Goal: Task Accomplishment & Management: Complete application form

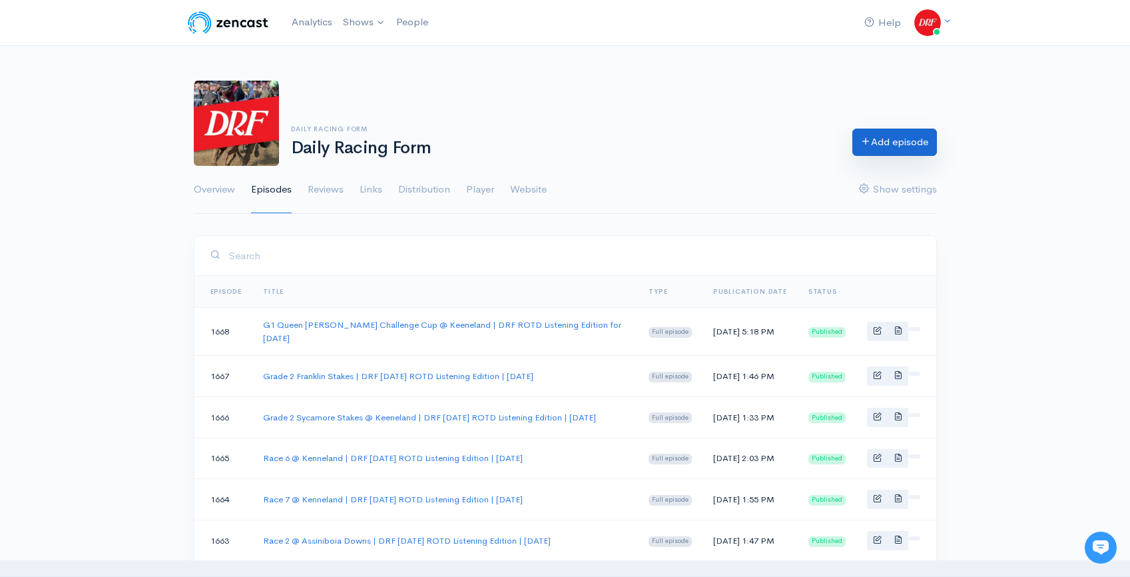
click at [874, 146] on link "Add episode" at bounding box center [894, 142] width 85 height 27
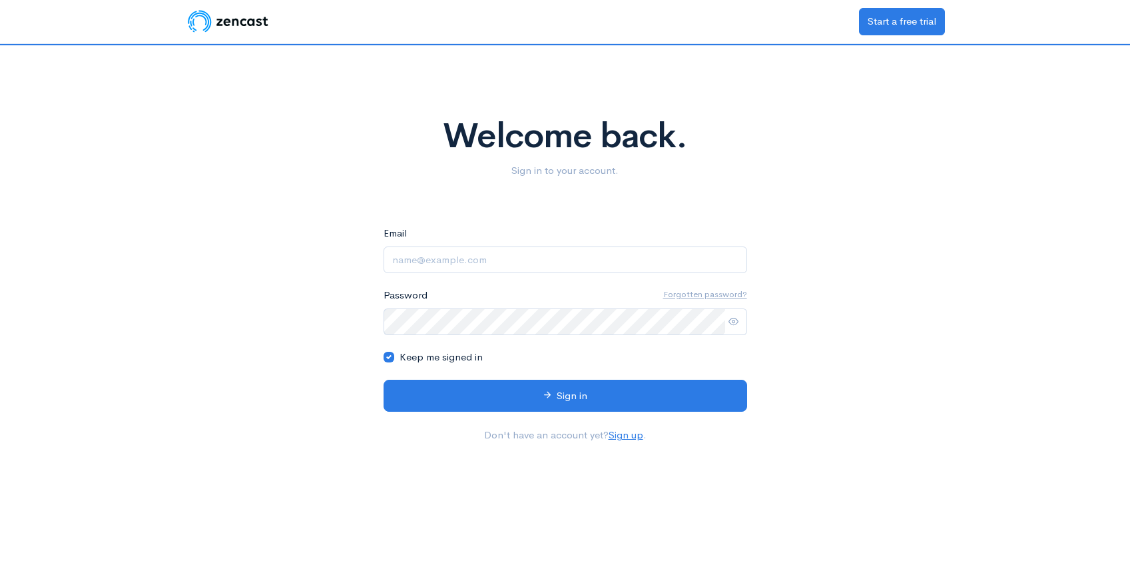
type input "videoadmin@drf.com"
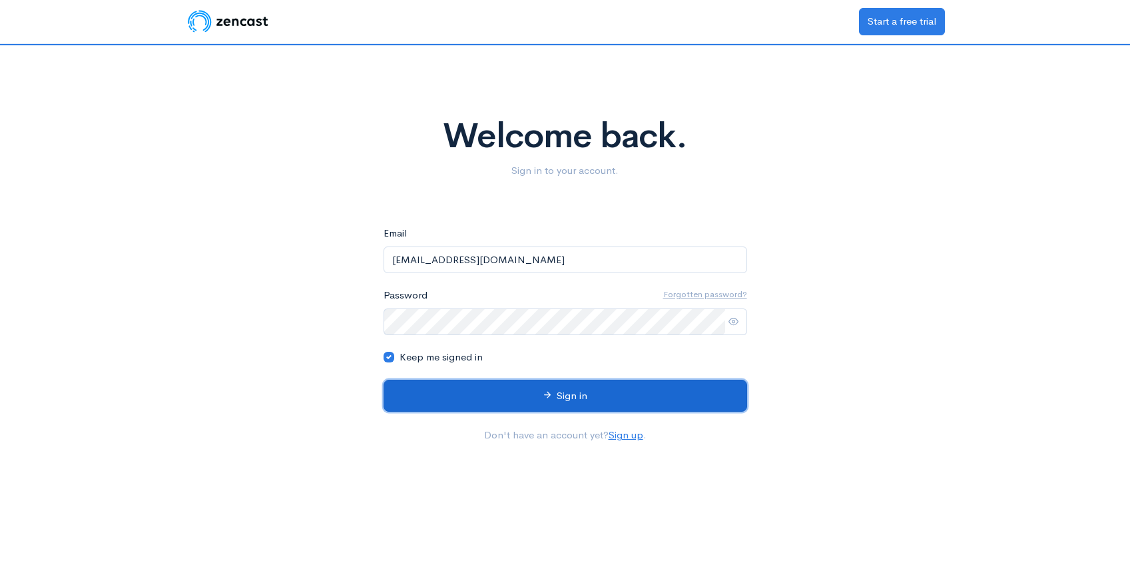
click at [580, 392] on button "Sign in" at bounding box center [566, 396] width 364 height 33
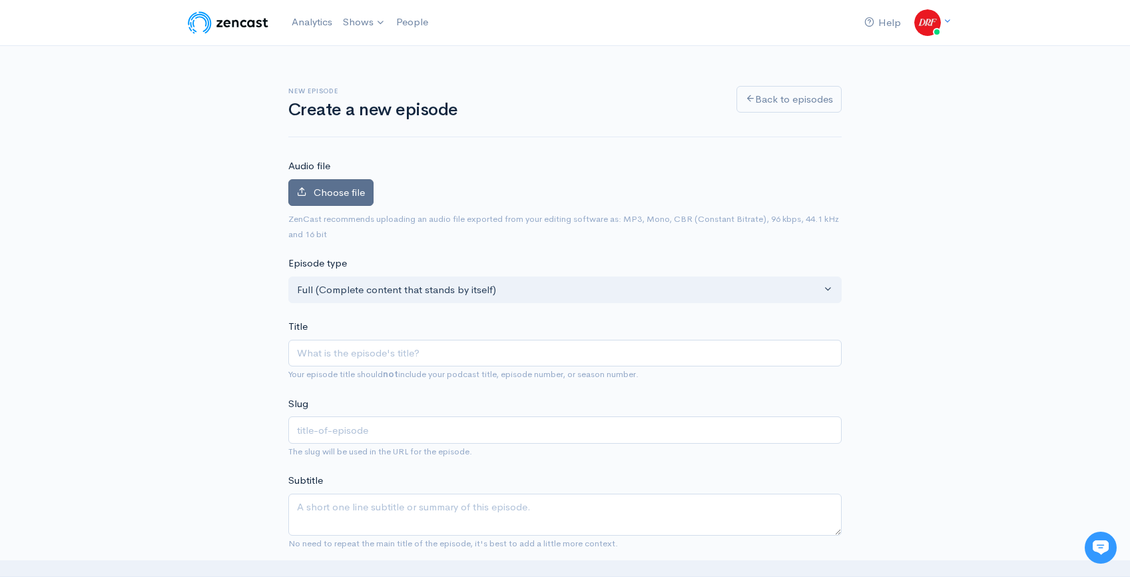
click at [349, 188] on span "Choose file" at bounding box center [339, 192] width 51 height 13
click at [0, 0] on input "Choose file" at bounding box center [0, 0] width 0 height 0
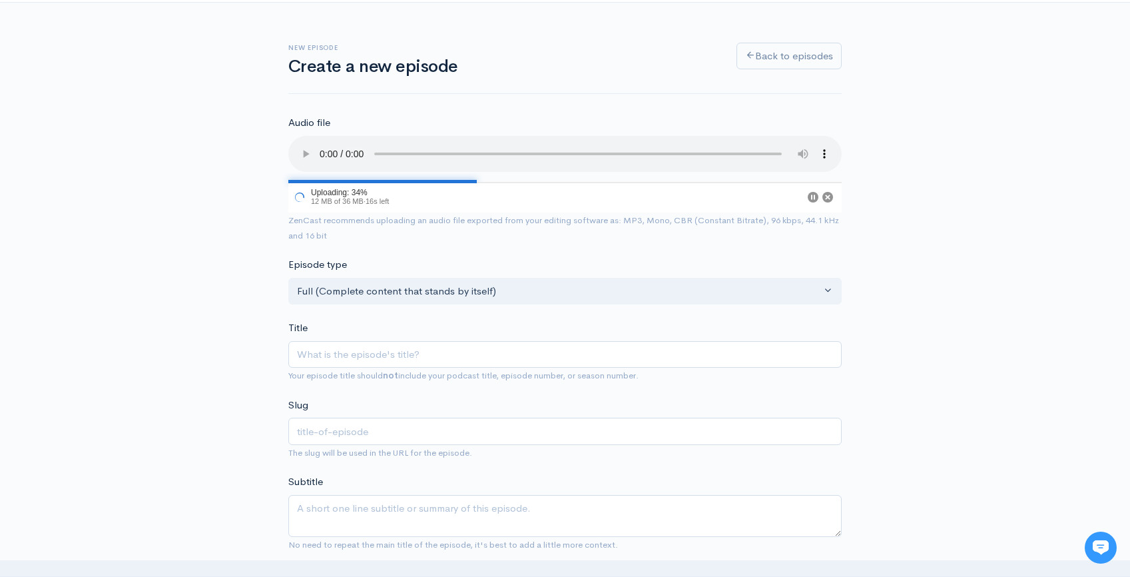
scroll to position [178, 0]
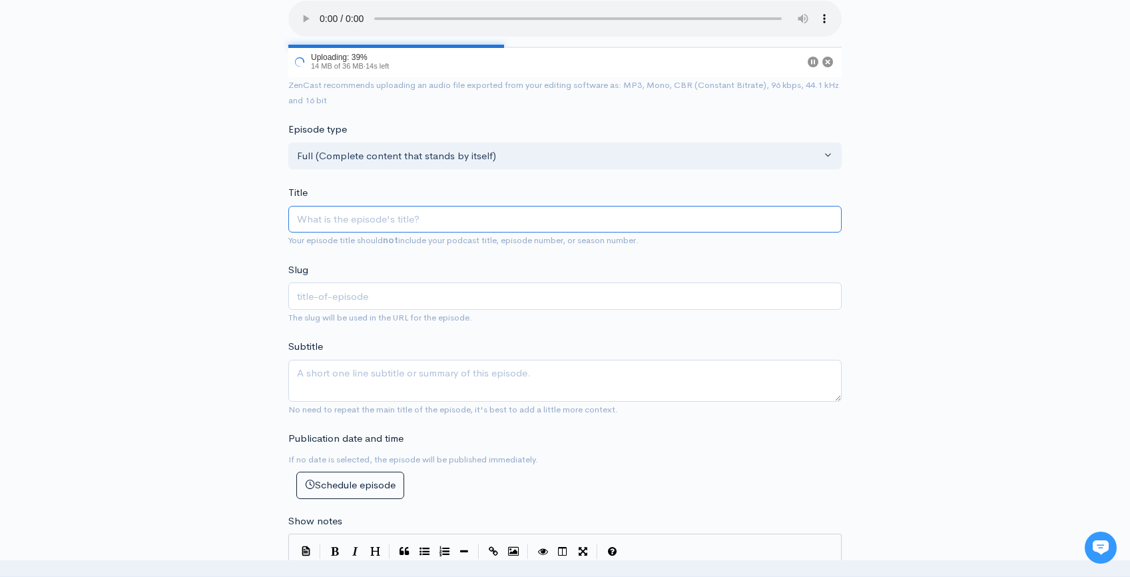
click at [418, 229] on input "Title" at bounding box center [564, 219] width 553 height 27
paste input "🏇🏆 Keeneland Pick 5 Strategy | [DATE]"
type input "🏇🏆 Keeneland Pick 5 Strategy | [DATE]"
type input "keeneland-pick-5-strategy-[DATE]"
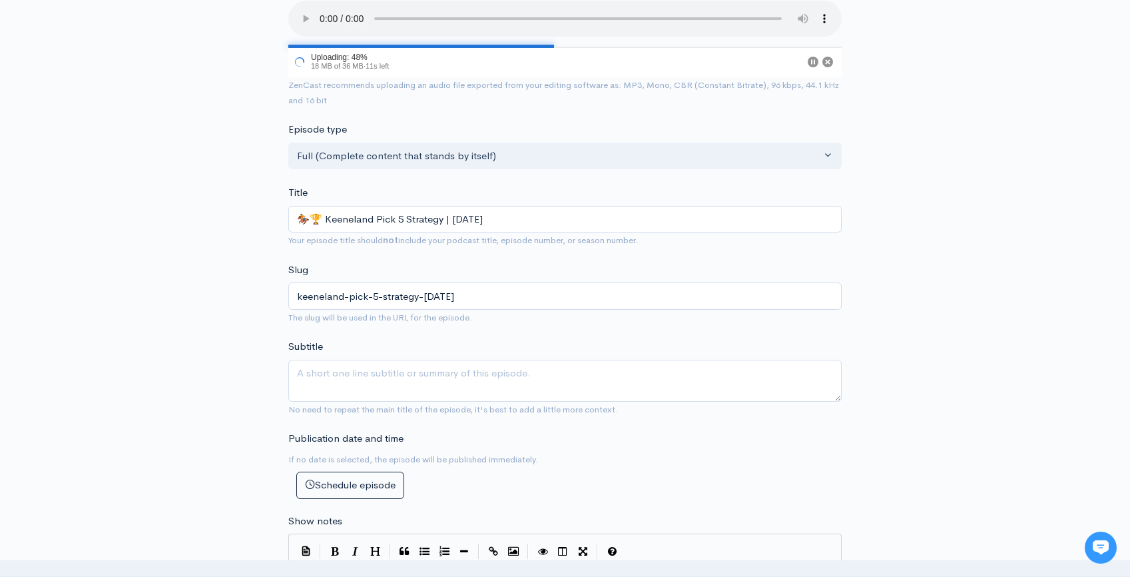
click at [970, 268] on div "New episode Create a new episode Back to episodes Audio file 48 Uploading: 48% …" at bounding box center [565, 547] width 1130 height 1361
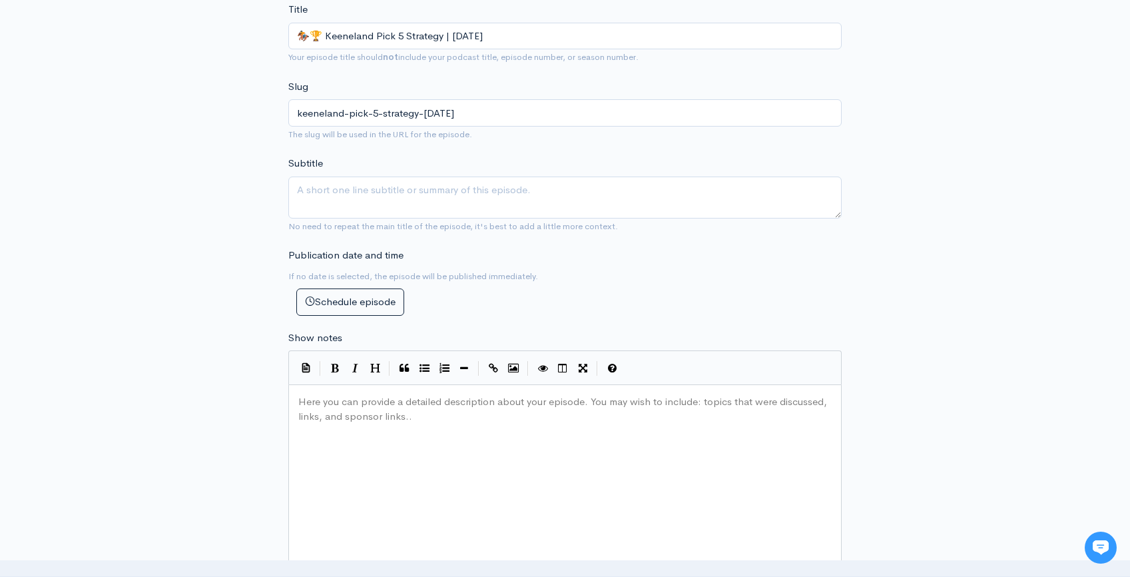
scroll to position [496, 0]
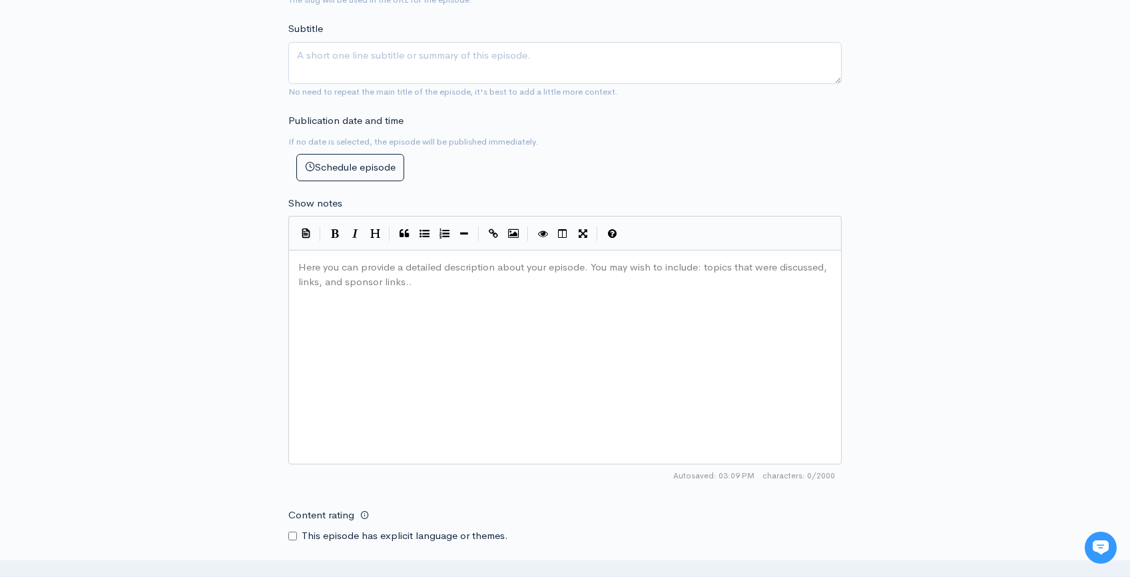
click at [599, 299] on div "Here you can provide a detailed description about your episode. You may wish to…" at bounding box center [582, 373] width 572 height 233
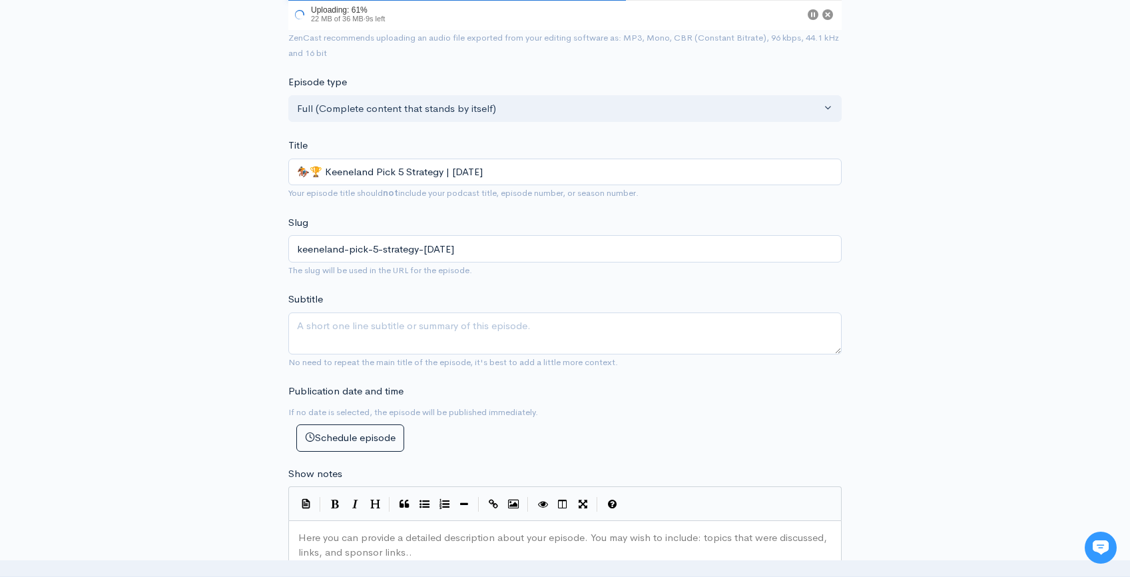
scroll to position [190, 0]
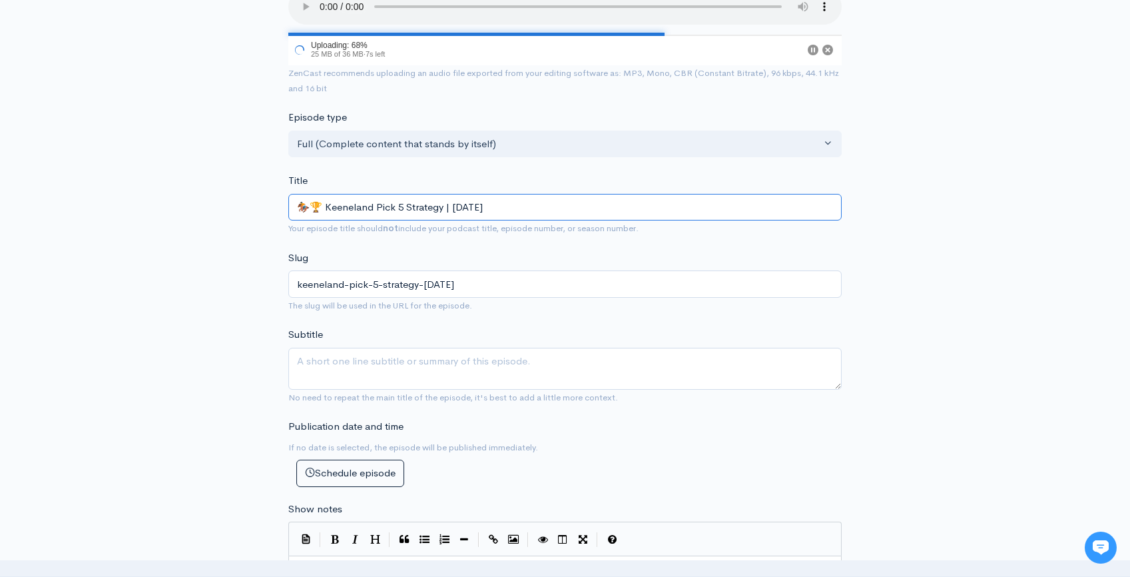
click at [437, 206] on input "🏇🏆 Keeneland Pick 5 Strategy | [DATE]" at bounding box center [564, 207] width 553 height 27
type input "🏇🏆 Keeneland Pick 5 Strategy L | [DATE]"
type input "keeneland-pick-5-strategy-l-[DATE]"
type input "🏇🏆 Keeneland Pick 5 Strategy Loi | [DATE]"
type input "keeneland-pick-5-strategy-loi-[DATE]"
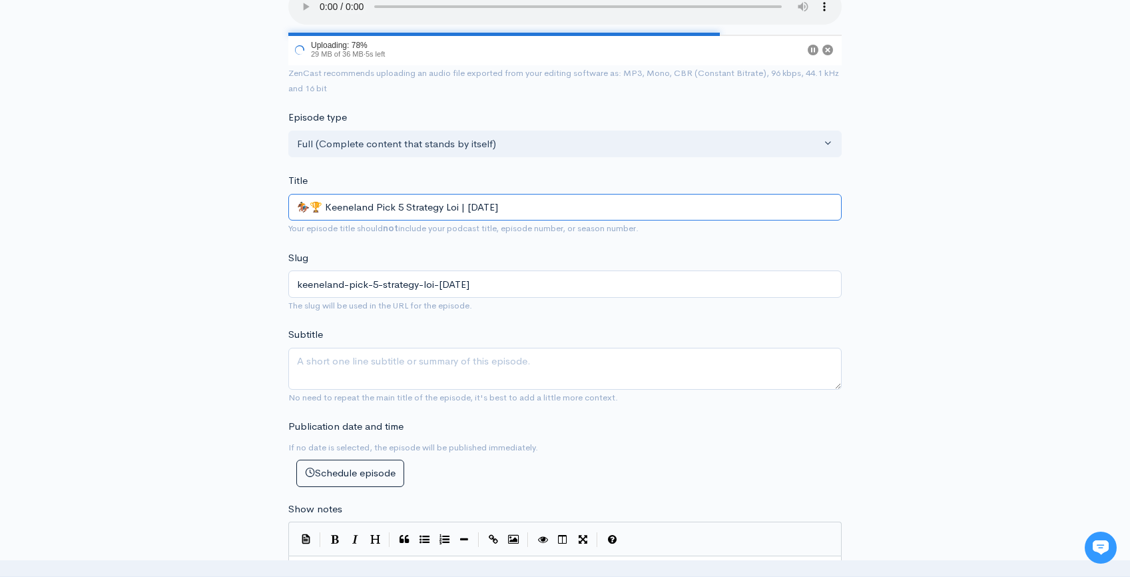
type input "🏇🏆 Keeneland Pick 5 Strategy [PERSON_NAME] | [DATE]"
type input "keeneland-pick-5-strategy-[PERSON_NAME]-[DATE]"
type input "🏇🏆 Keeneland Pick 5 Strategy Loist | [DATE]"
type input "keeneland-pick-5-strategy-loist-[DATE]"
type input "🏇🏆 Keeneland Pick 5 Strategy [PERSON_NAME] | [DATE]"
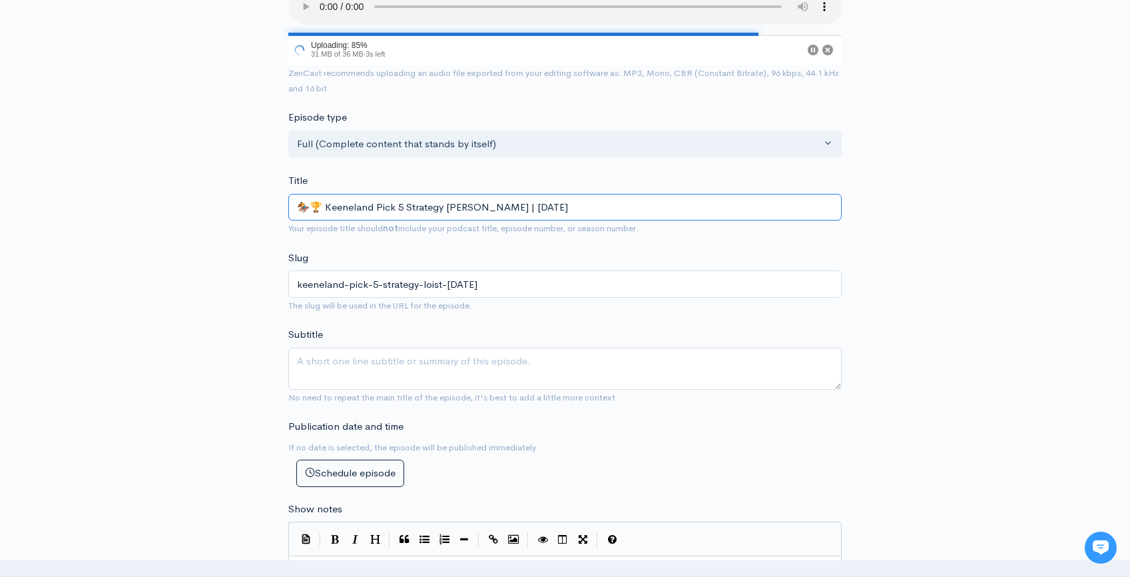
type input "keeneland-pick-5-strategy-[PERSON_NAME]-[DATE]"
type input "🏇🏆 Keeneland Pick 5 Strategy Loi | [DATE]"
type input "keeneland-pick-5-strategy-loi-[DATE]"
type input "🏇🏆 Keeneland Pick 5 Strategy Lo | [DATE]"
type input "keeneland-pick-5-strategy-lo-[DATE]"
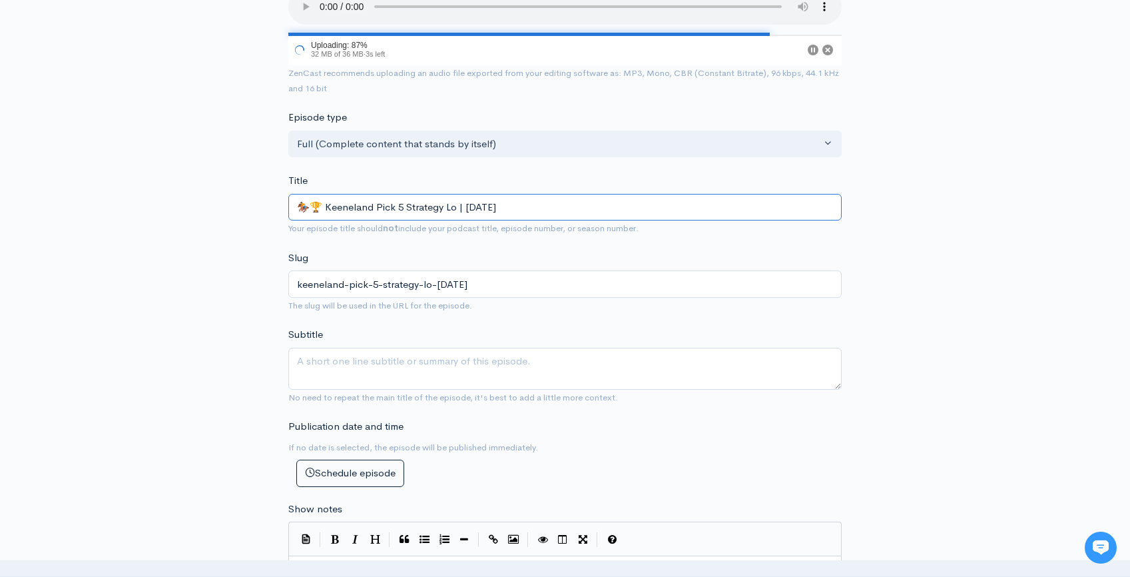
type input "🏇🏆 Keeneland Pick 5 Strategy L | [DATE]"
type input "keeneland-pick-5-strategy-l-[DATE]"
type input "🏇🏆 Keeneland Pick 5 Strategy Li | [DATE]"
type input "keeneland-pick-5-strategy-li-[DATE]"
type input "🏇🏆 Keeneland Pick 5 Strategy List | [DATE]"
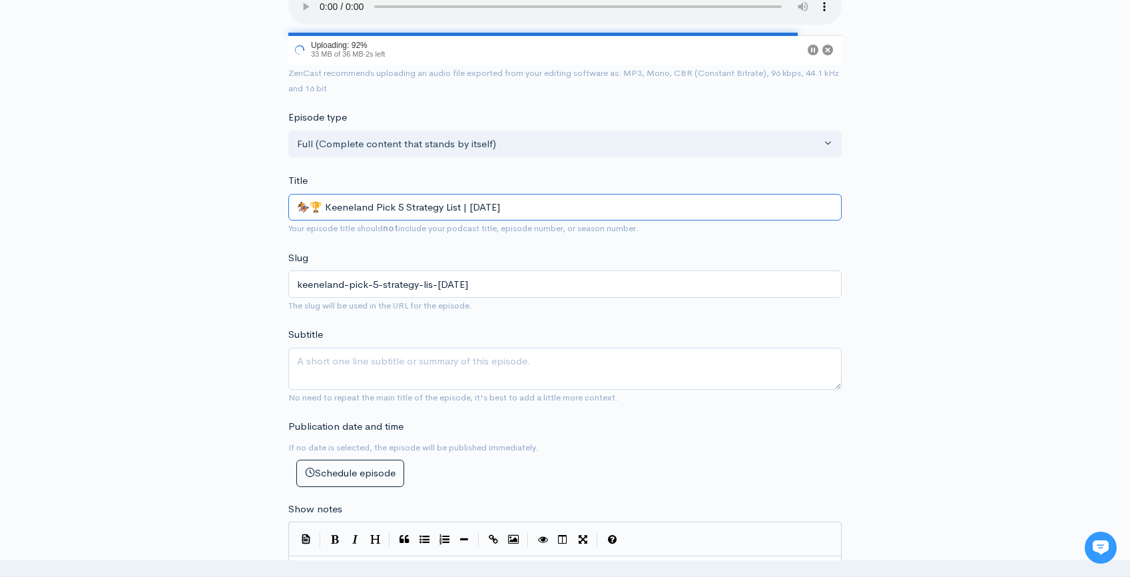
type input "keeneland-pick-5-strategy-list-[DATE]"
type input "🏇🏆 Keeneland Pick 5 Strategy Listen | [DATE]"
type input "keeneland-pick-5-strategy-listen-[DATE]"
type input "🏇🏆 Keeneland Pick 5 Strategy Listeni | [DATE]"
type input "keeneland-pick-5-strategy-listeni-[DATE]"
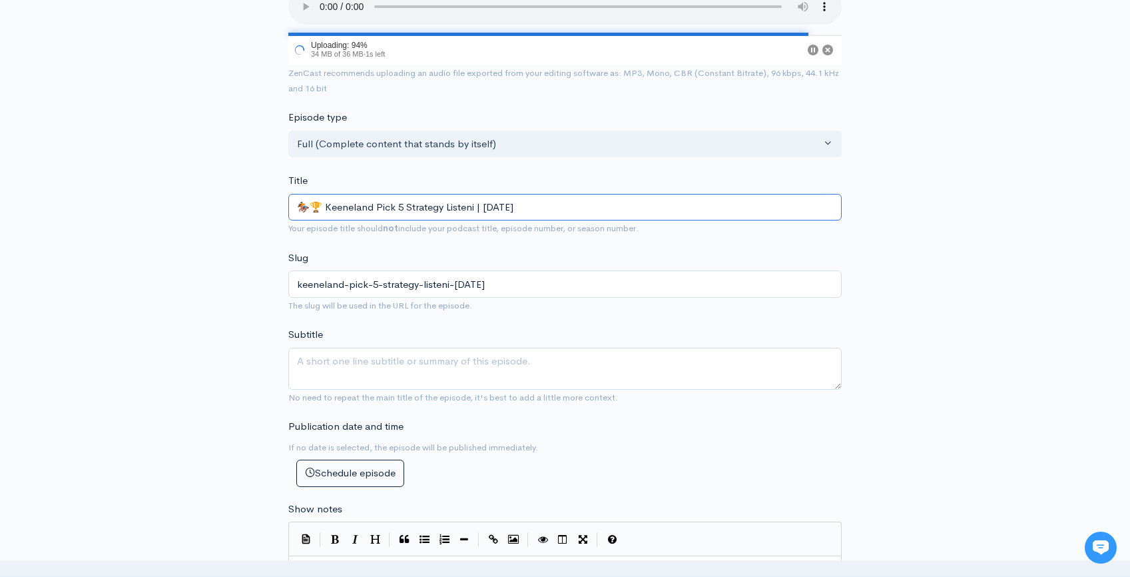
type input "🏇🏆 Keeneland Pick 5 Strategy Listenin | [DATE]"
type input "keeneland-pick-5-strategy-listenin-[DATE]"
type input "🏇🏆 Keeneland Pick 5 Strategy Listening | [DATE]"
type input "keeneland-pick-5-strategy-listening-[DATE]"
type input "🏇🏆 Keeneland Pick 5 Strategy Listening E | [DATE]"
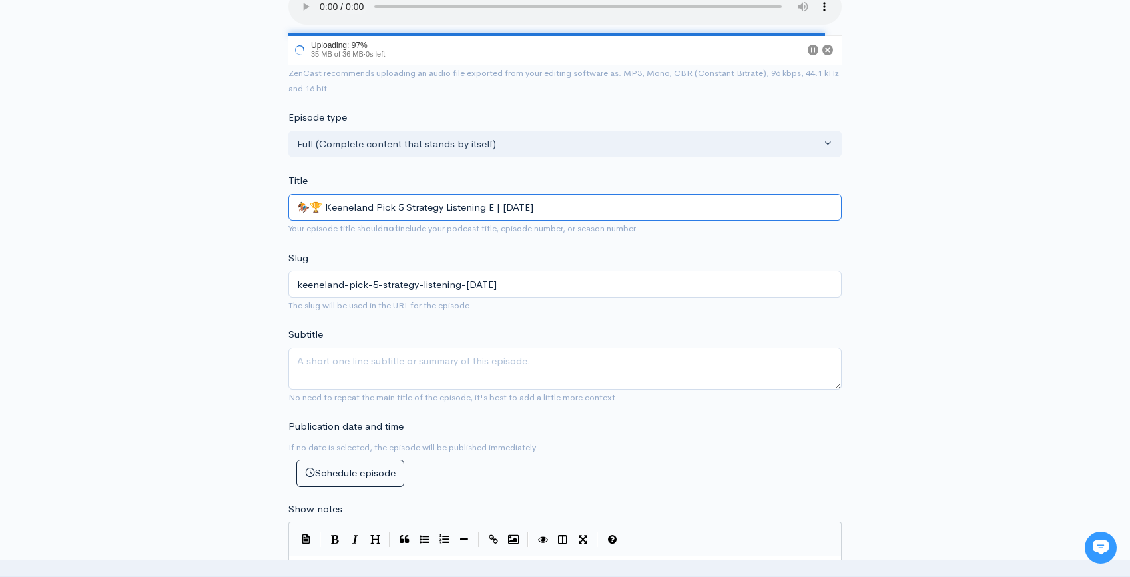
type input "keeneland-pick-5-strategy-listening-e-[DATE]"
type input "🏇🏆 Keeneland Pick 5 Strategy Listening Ed | [DATE]"
type input "keeneland-pick-5-strategy-listening-ed-[DATE]"
type input "🏇🏆 Keeneland Pick 5 Strategy Listening Edi | [DATE]"
type input "keeneland-pick-5-strategy-listening-[PERSON_NAME]-[DATE]"
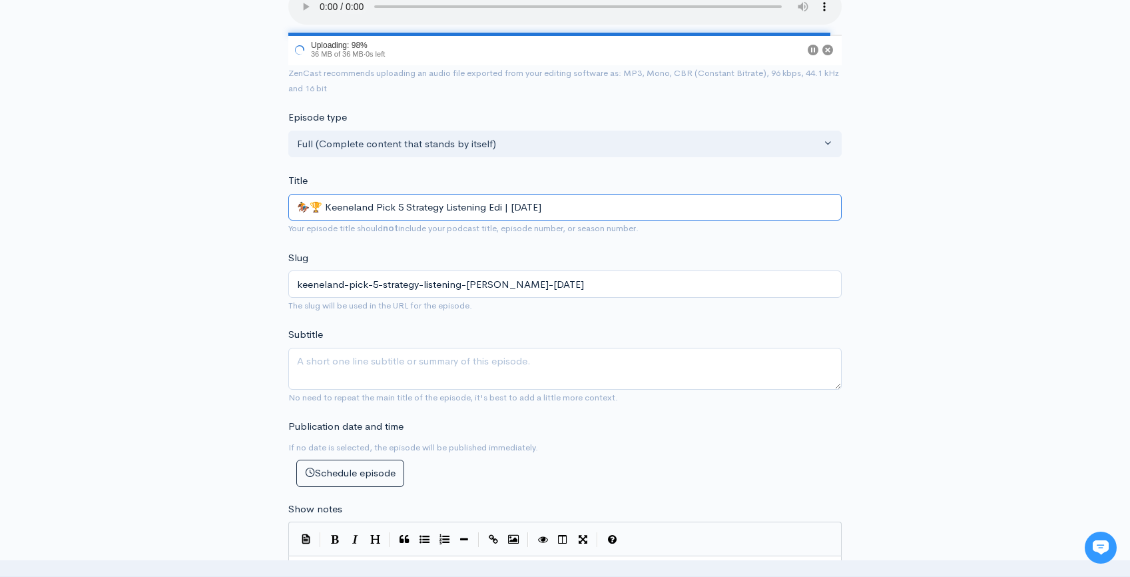
type input "🏇🏆 [PERSON_NAME] Pick 5 Strategy Listening Edit | [DATE]"
type input "keeneland-pick-5-strategy-listening-edit-[DATE]"
type input "🏇🏆 Keeneland Pick 5 Strategy Listening Editi | [DATE]"
type input "keeneland-pick-5-strategy-listening-editi-[DATE]"
type input "🏇🏆 Keeneland Pick 5 Strategy Listening Editio | [DATE]"
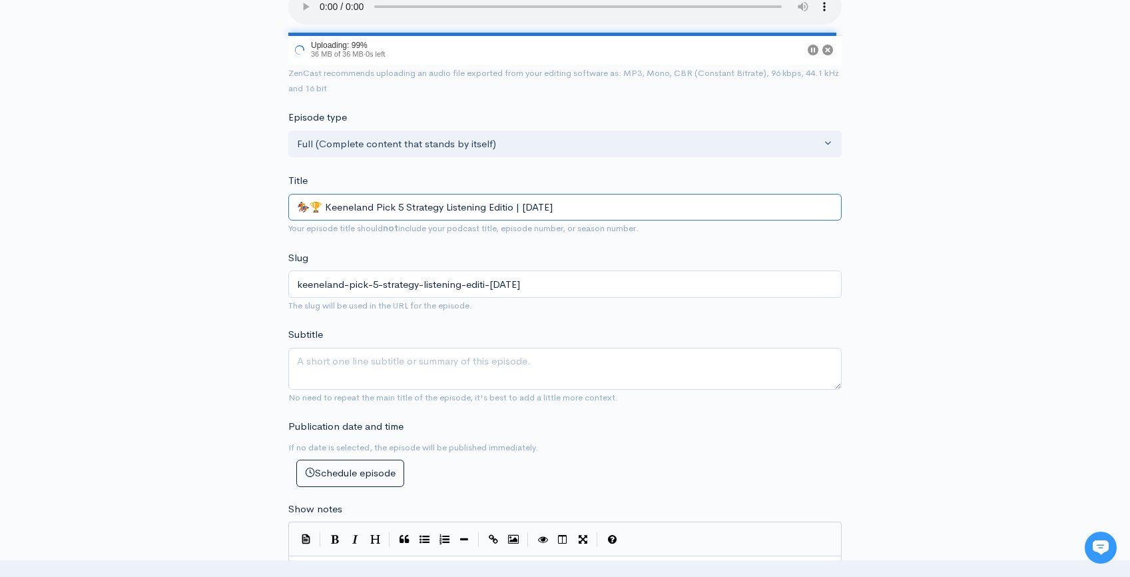
type input "keeneland-pick-5-strategy-listening-editio-[DATE]"
type input "🏇🏆 Keeneland Pick 5 Strategy Listening Edition | [DATE]"
type input "keeneland-pick-5-strategy-listening-edition-[DATE]"
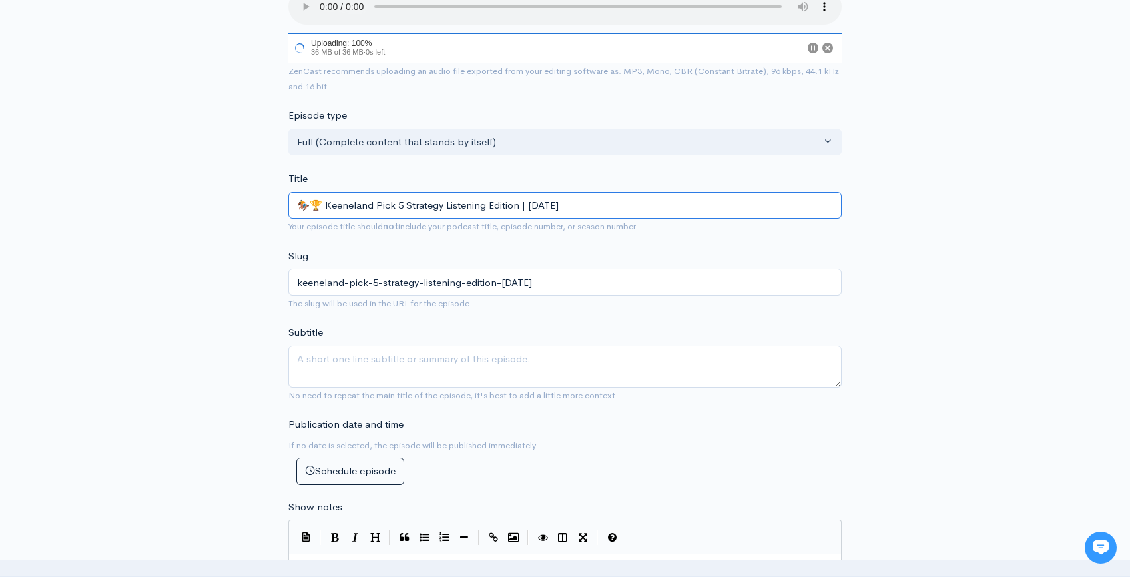
type input "🏇🏆 Keeneland Pick 5 Strategy Listening Edition | [DATE]"
click at [1010, 279] on div "New episode Create a new episode Back to episodes Audio file 100 Uploading: 100…" at bounding box center [565, 534] width 1130 height 1359
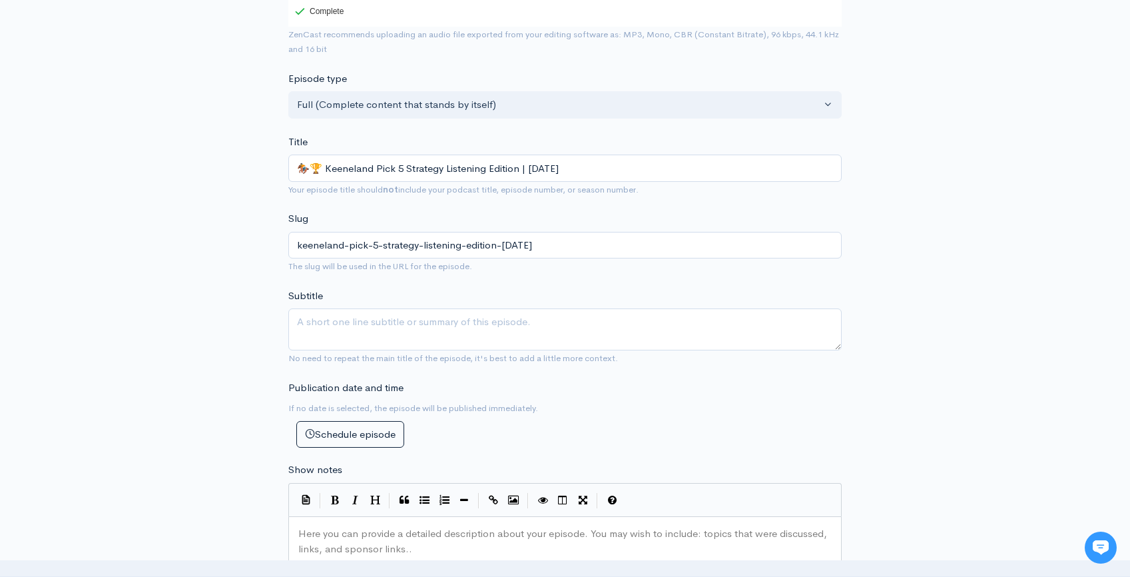
scroll to position [583, 0]
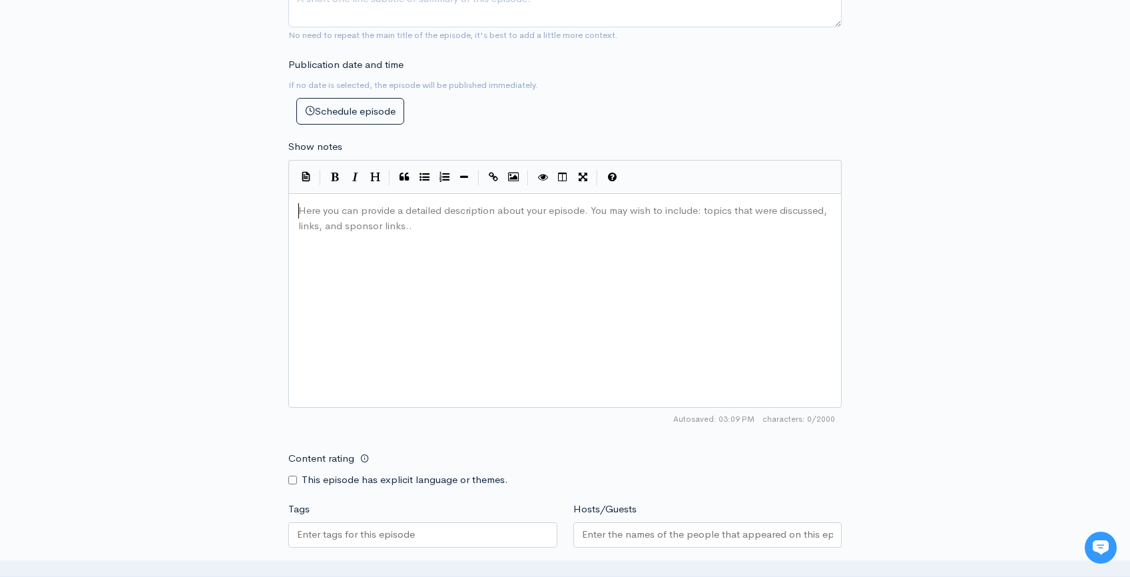
click at [393, 216] on pre "​" at bounding box center [570, 210] width 549 height 15
click at [1035, 261] on div "New episode Create a new episode Back to episodes Audio file Choose file 🏇🏆 Kee…" at bounding box center [565, 158] width 1130 height 1391
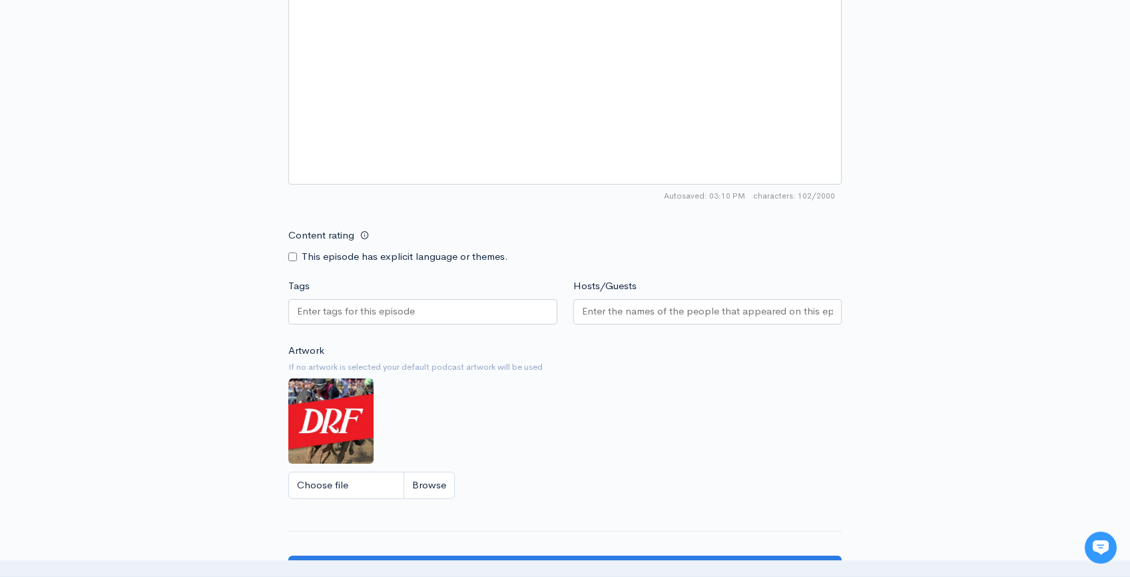
scroll to position [945, 0]
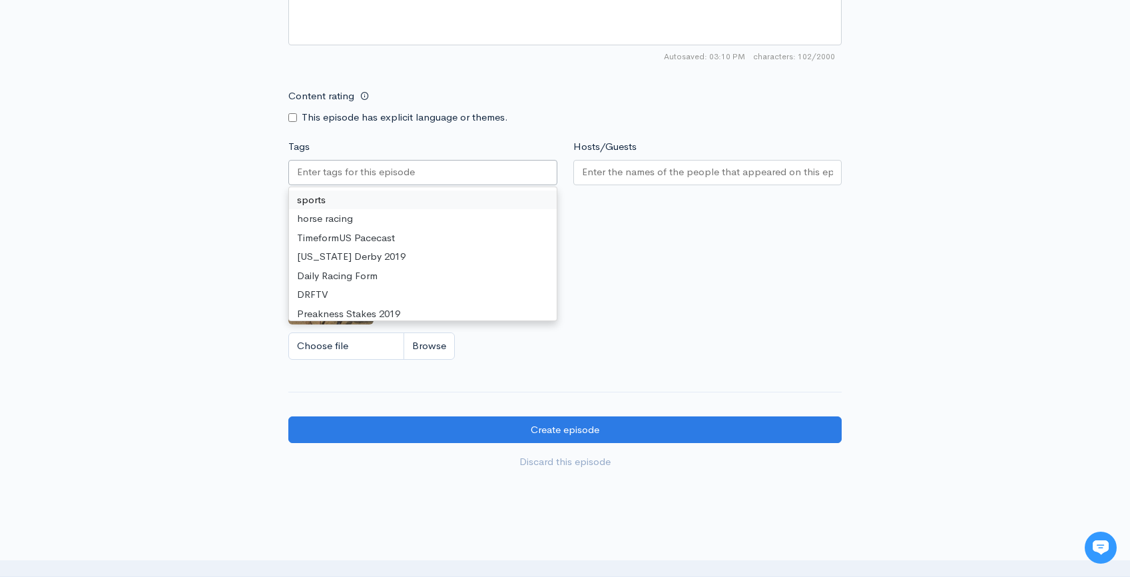
click at [364, 171] on input "Tags" at bounding box center [357, 171] width 120 height 15
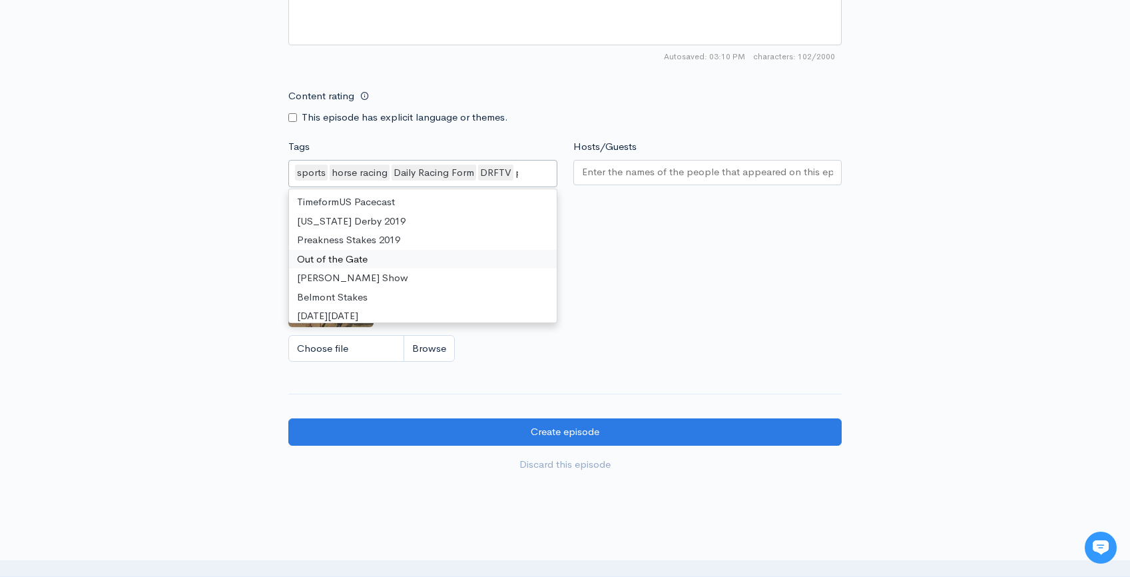
type input "pi"
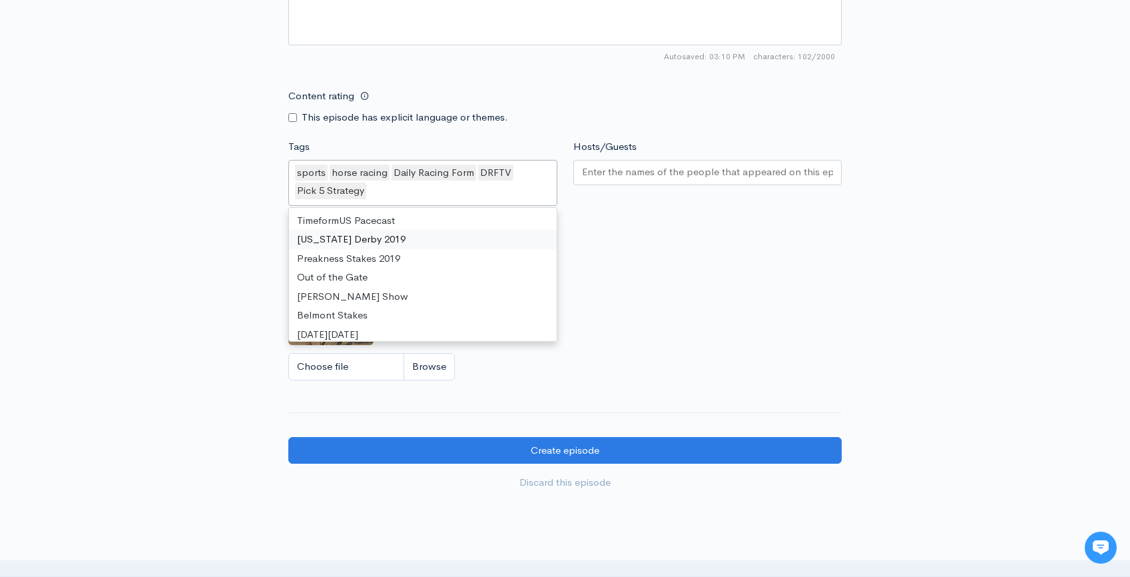
click at [619, 239] on div "Artwork If no artwork is selected your default podcast artwork will be used Cho…" at bounding box center [564, 306] width 553 height 164
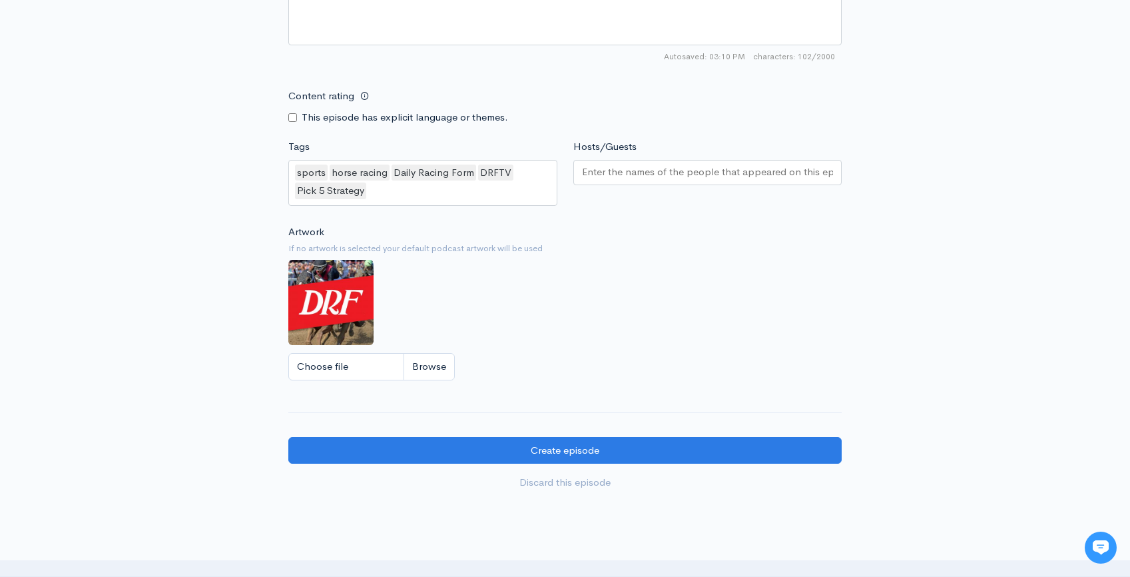
click at [651, 173] on input "Hosts/Guests" at bounding box center [708, 171] width 252 height 15
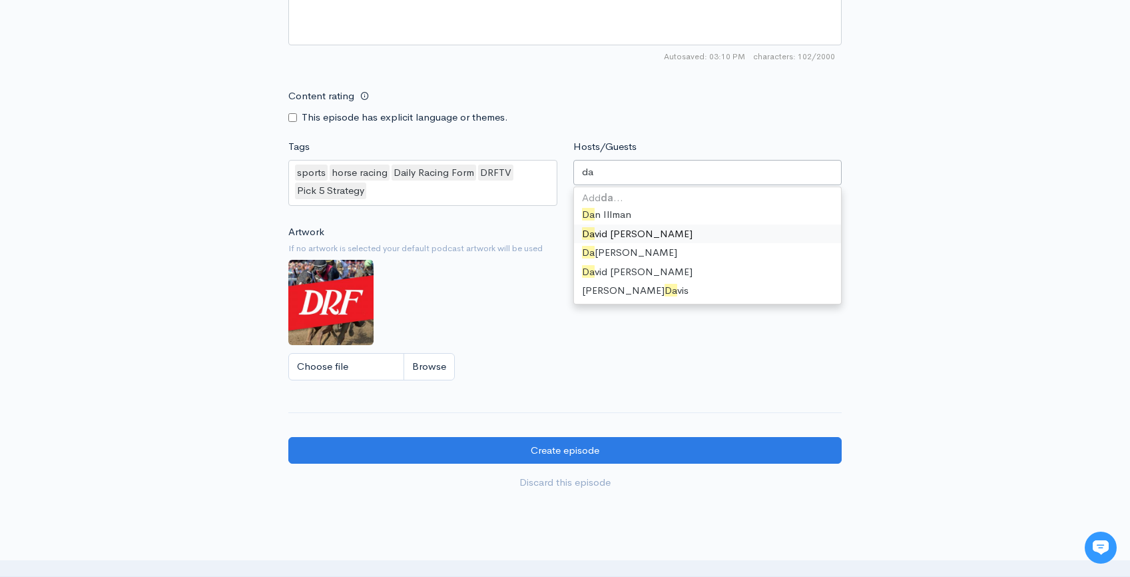
type input "dav"
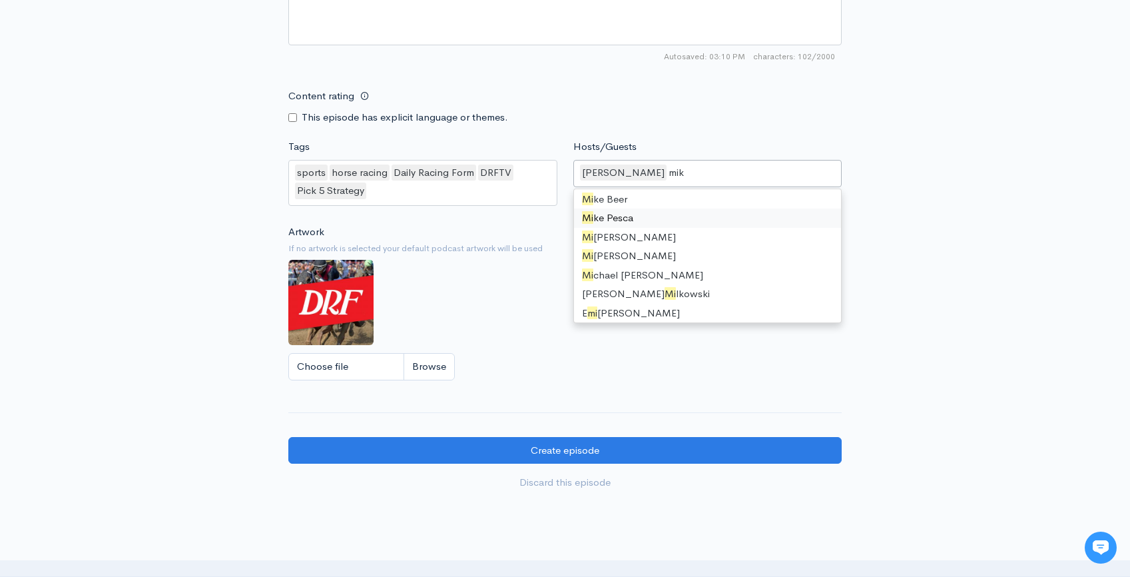
scroll to position [0, 0]
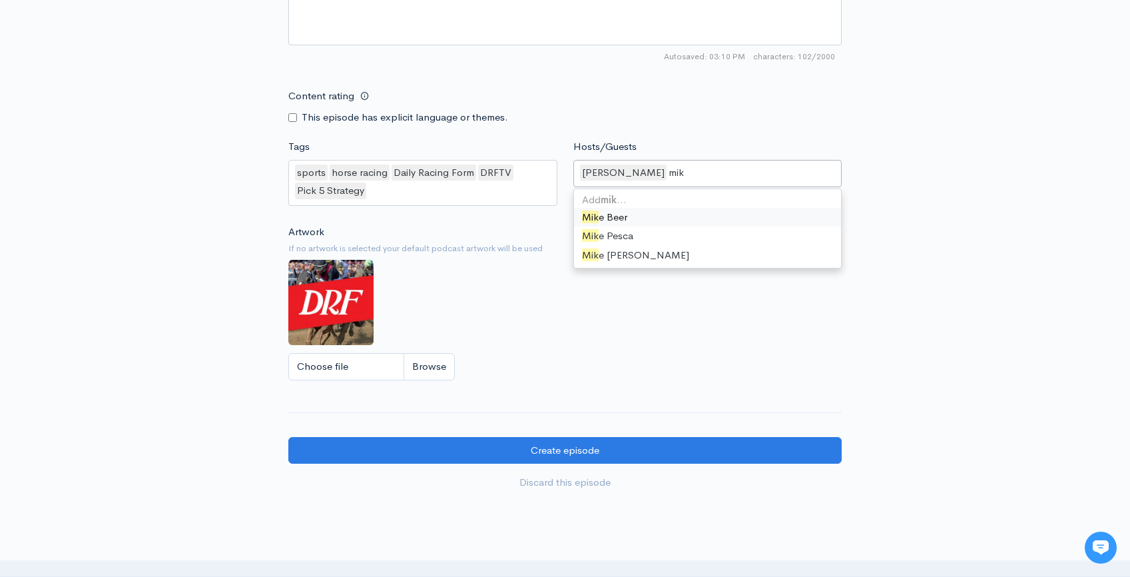
type input "[PERSON_NAME]"
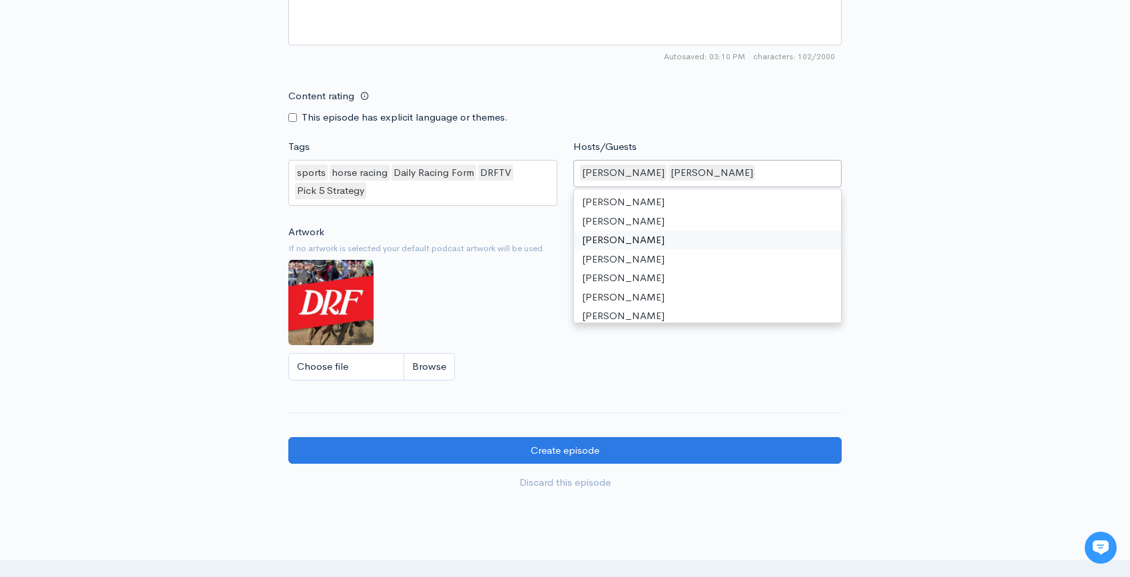
scroll to position [29, 0]
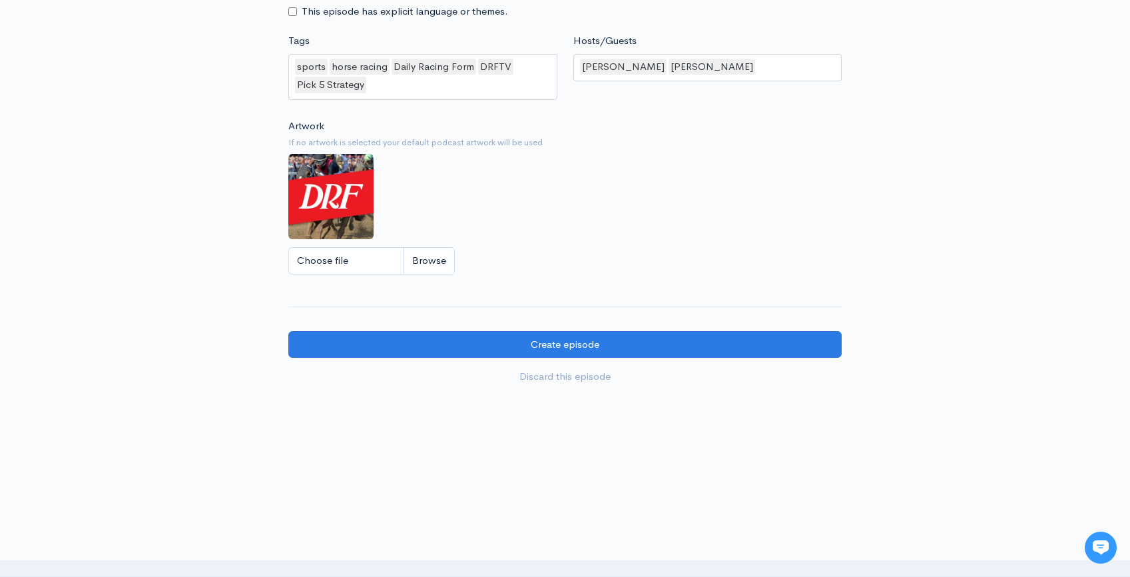
scroll to position [1054, 0]
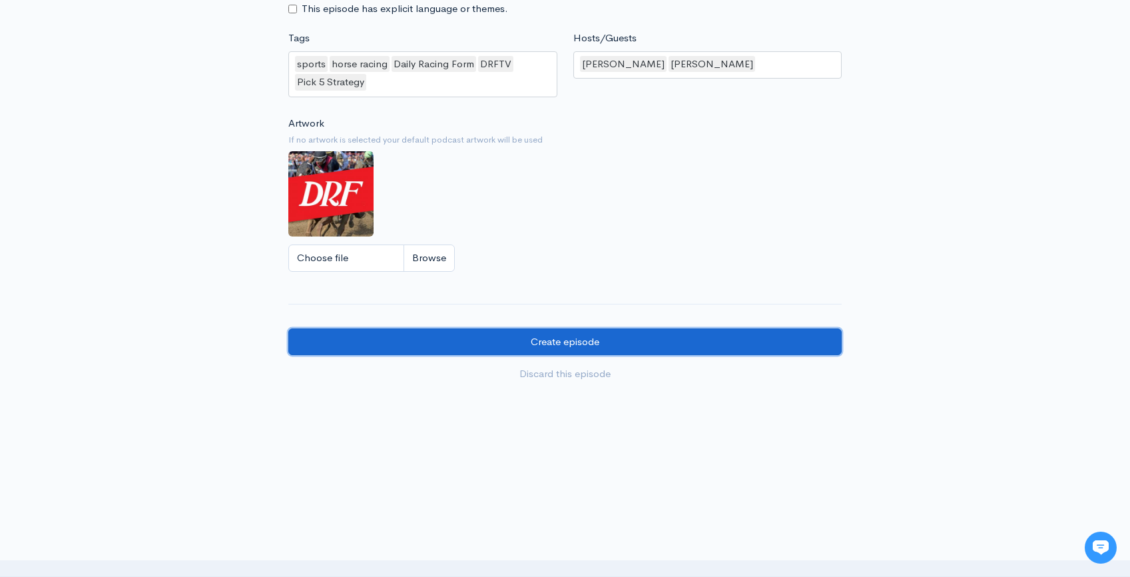
click at [683, 334] on input "Create episode" at bounding box center [564, 341] width 553 height 27
